Goal: Transaction & Acquisition: Purchase product/service

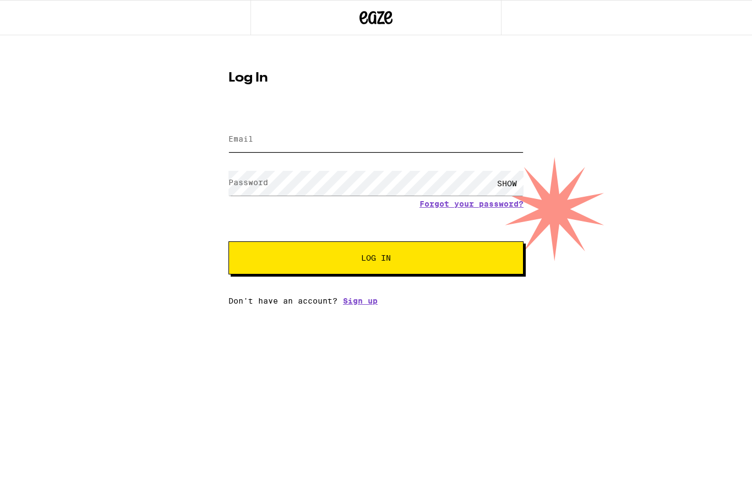
type input "[PERSON_NAME][EMAIL_ADDRESS][DOMAIN_NAME]"
click at [376, 259] on button "Log In" at bounding box center [376, 257] width 295 height 33
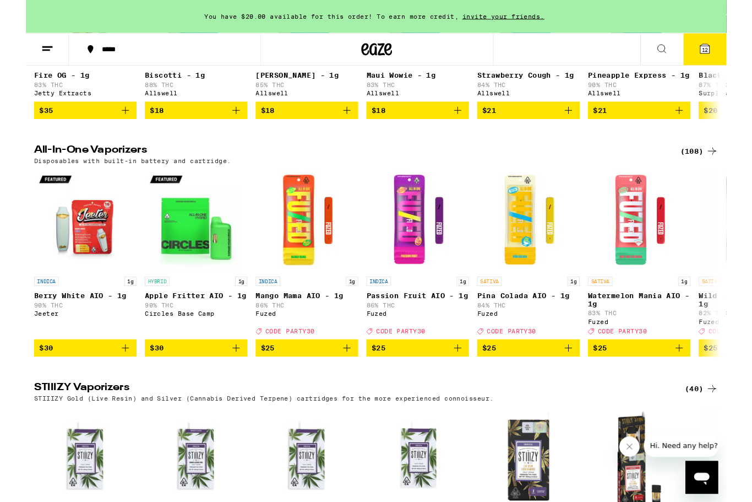
scroll to position [2165, 0]
